Goal: Task Accomplishment & Management: Use online tool/utility

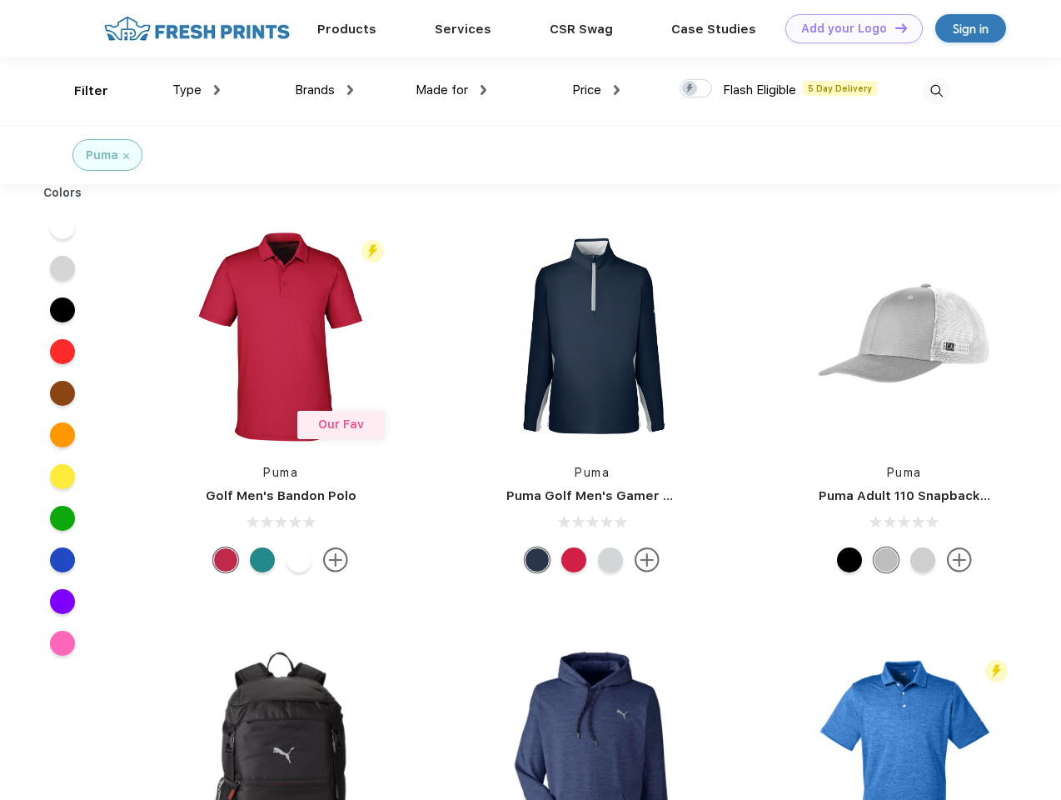
click at [848, 28] on link "Add your Logo Design Tool" at bounding box center [853, 28] width 137 height 29
click at [0, 0] on div "Design Tool" at bounding box center [0, 0] width 0 height 0
click at [894, 27] on link "Add your Logo Design Tool" at bounding box center [853, 28] width 137 height 29
click at [80, 91] on div "Filter" at bounding box center [91, 91] width 34 height 19
click at [197, 90] on span "Type" at bounding box center [186, 89] width 29 height 15
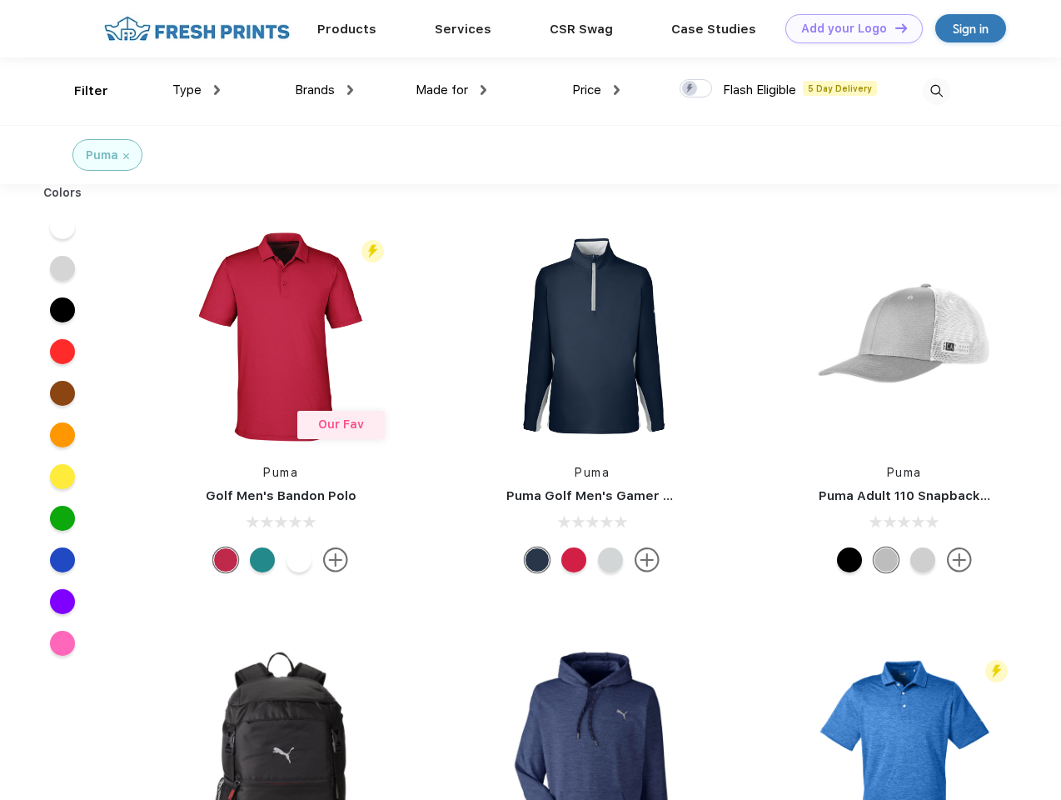
click at [324, 90] on span "Brands" at bounding box center [315, 89] width 40 height 15
click at [451, 90] on span "Made for" at bounding box center [442, 89] width 52 height 15
click at [596, 90] on span "Price" at bounding box center [586, 89] width 29 height 15
click at [696, 89] on div at bounding box center [696, 88] width 32 height 18
click at [690, 89] on input "checkbox" at bounding box center [685, 83] width 11 height 11
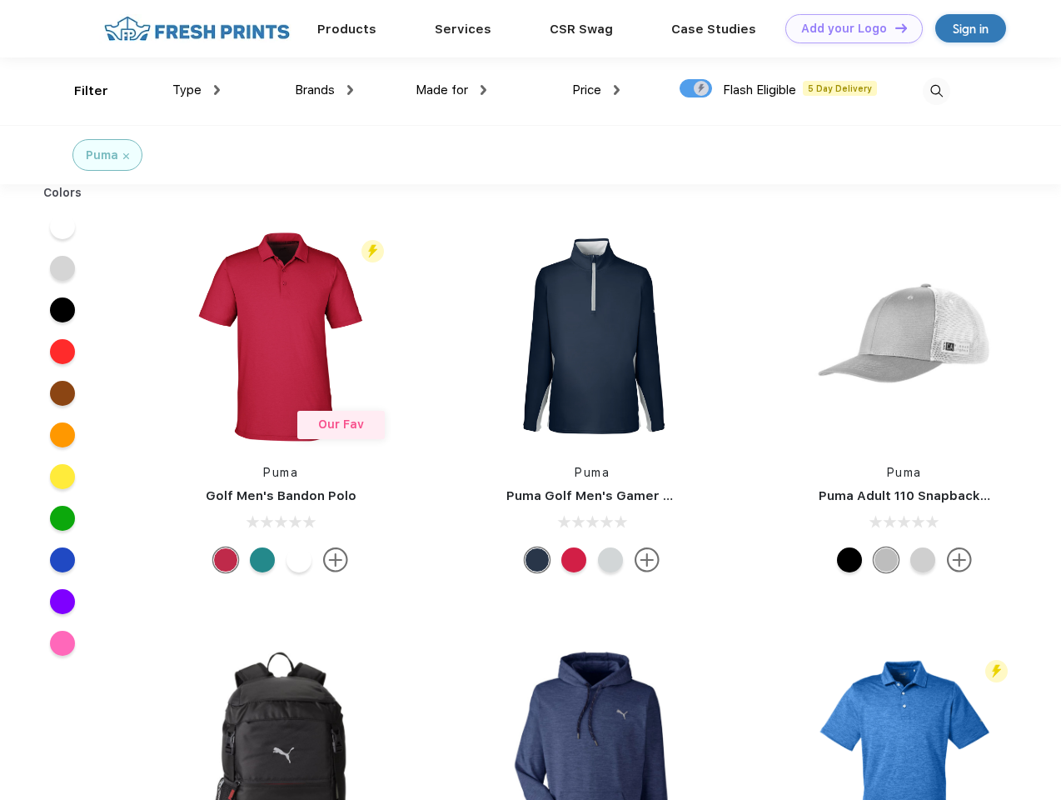
click at [936, 91] on img at bounding box center [936, 90] width 27 height 27
